Goal: Task Accomplishment & Management: Manage account settings

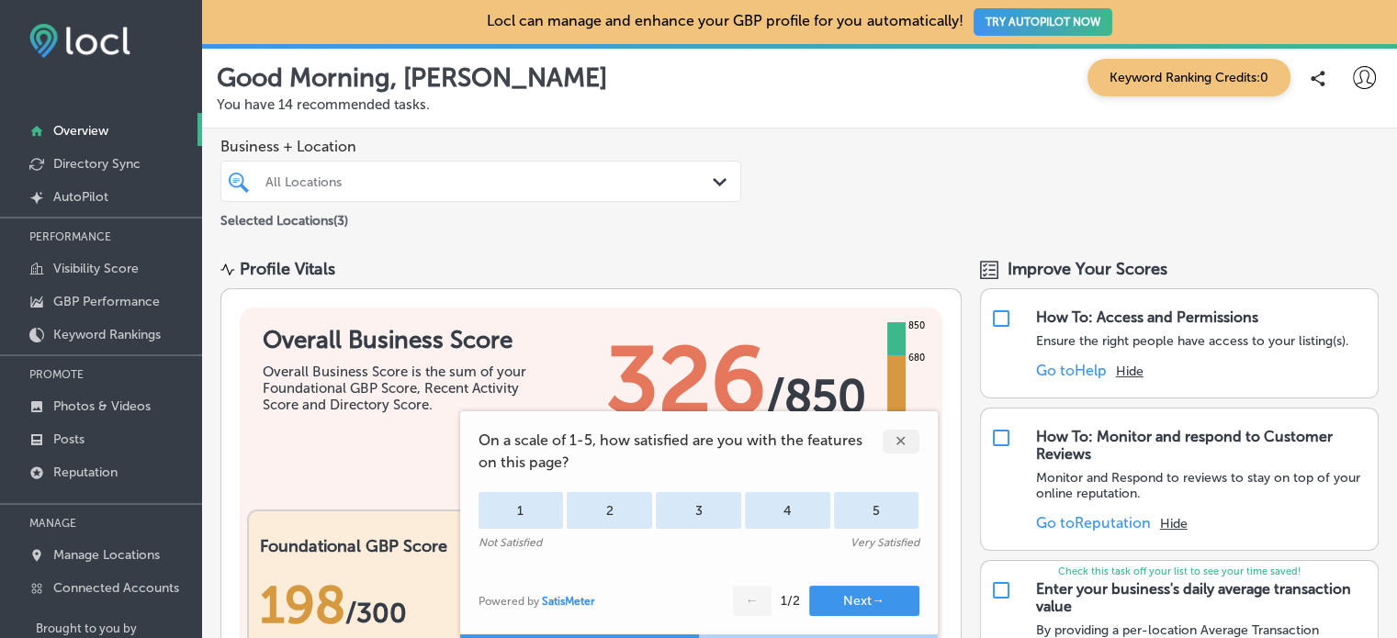
click at [1353, 79] on icon at bounding box center [1364, 77] width 23 height 23
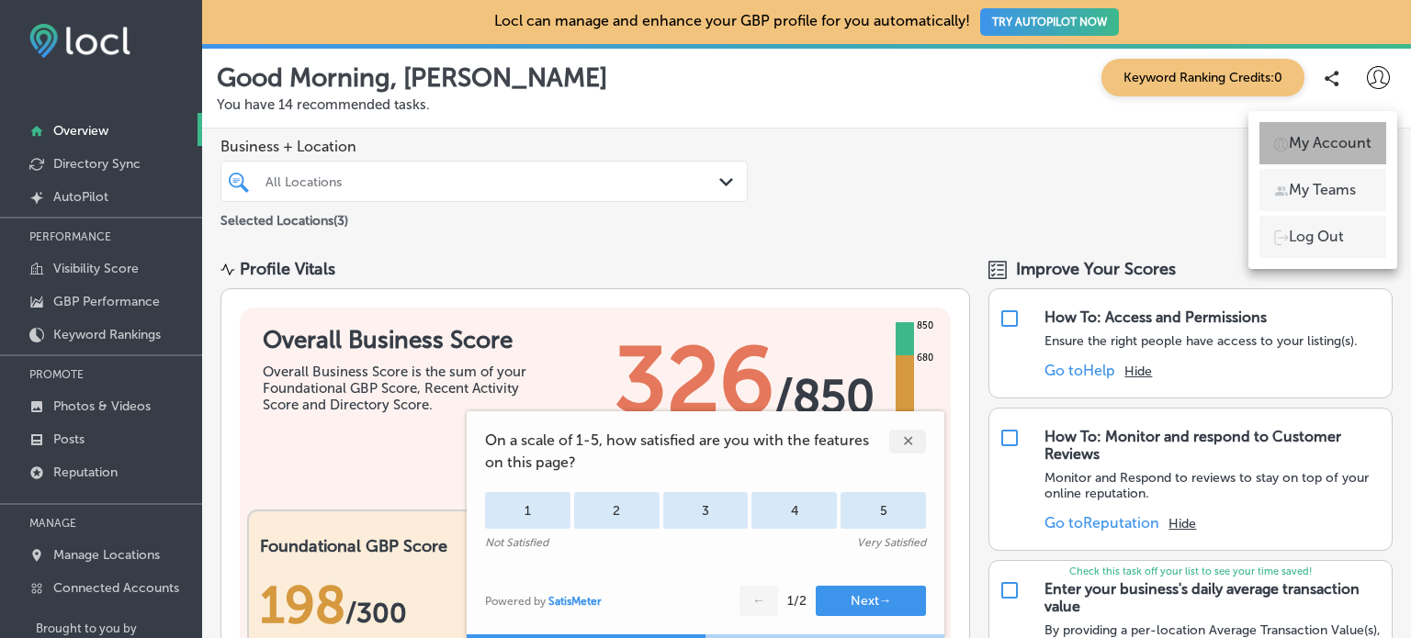
click at [1345, 141] on p "My Account" at bounding box center [1330, 143] width 83 height 22
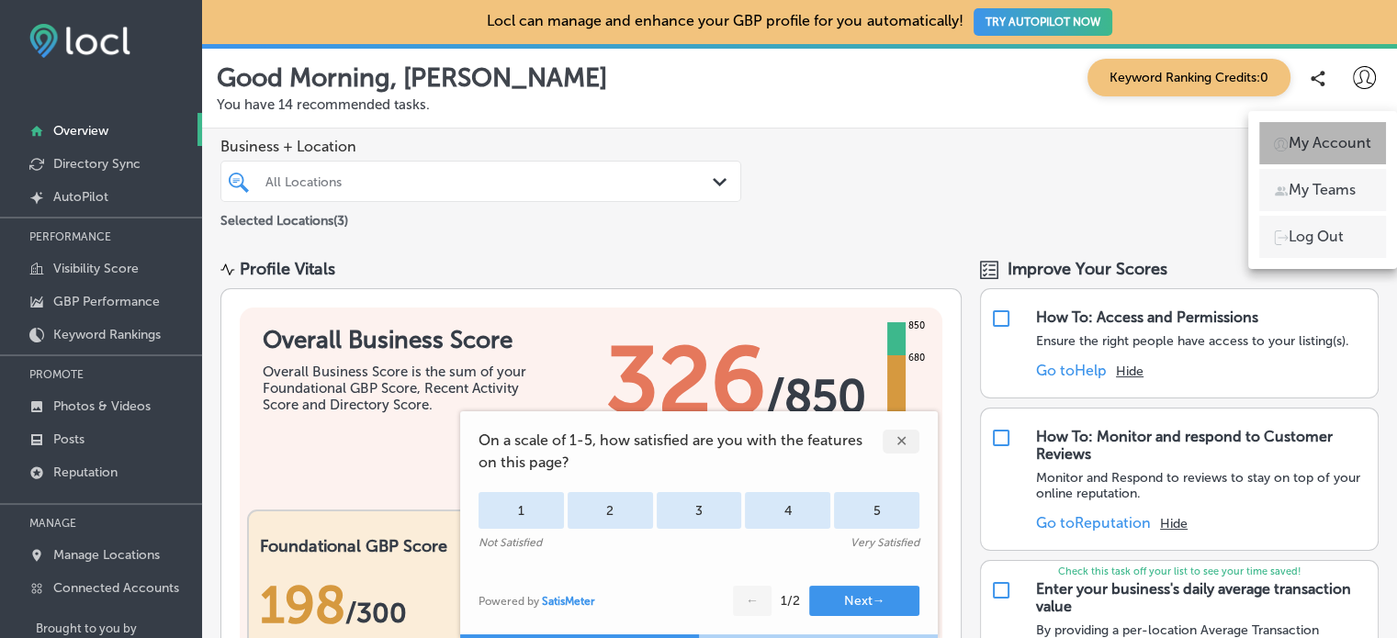
select select "US"
